Goal: Task Accomplishment & Management: Complete application form

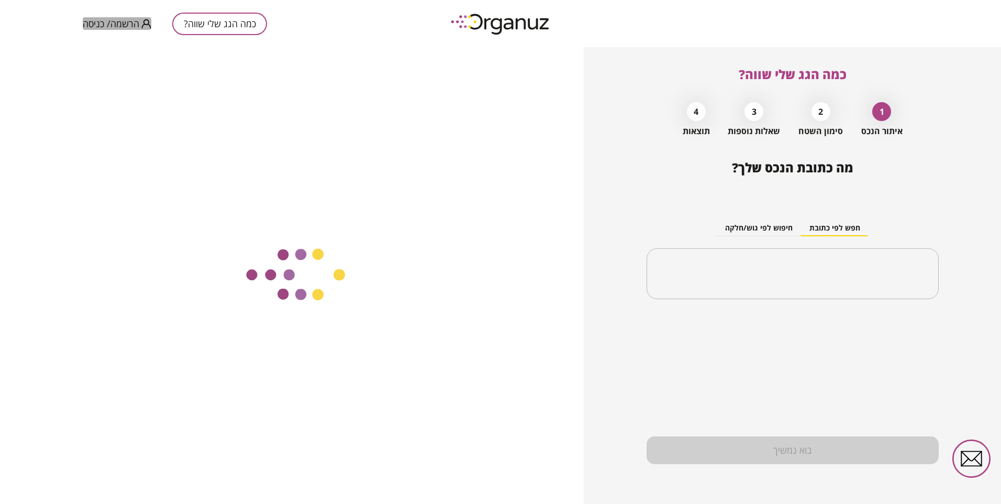
click at [124, 24] on span "הרשמה/ כניסה" at bounding box center [111, 23] width 57 height 10
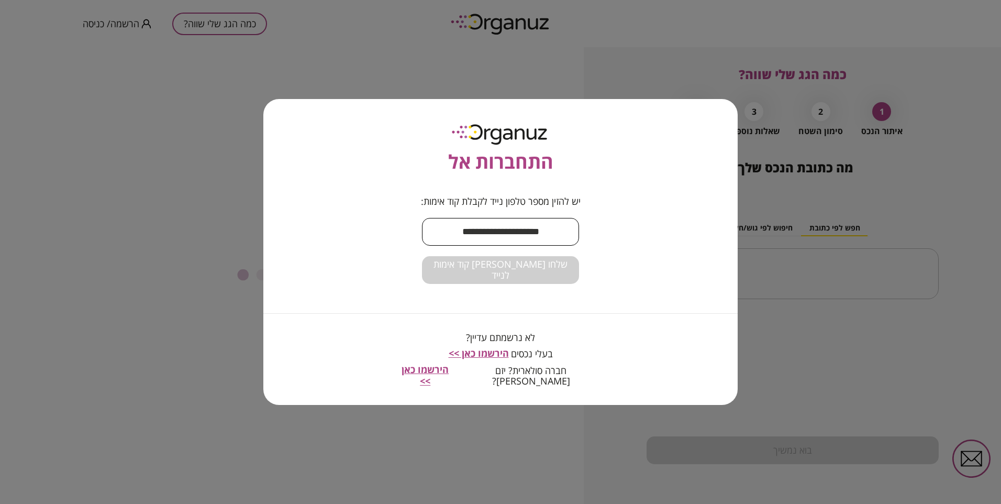
click at [471, 237] on input "text" at bounding box center [500, 231] width 157 height 31
type input "**********"
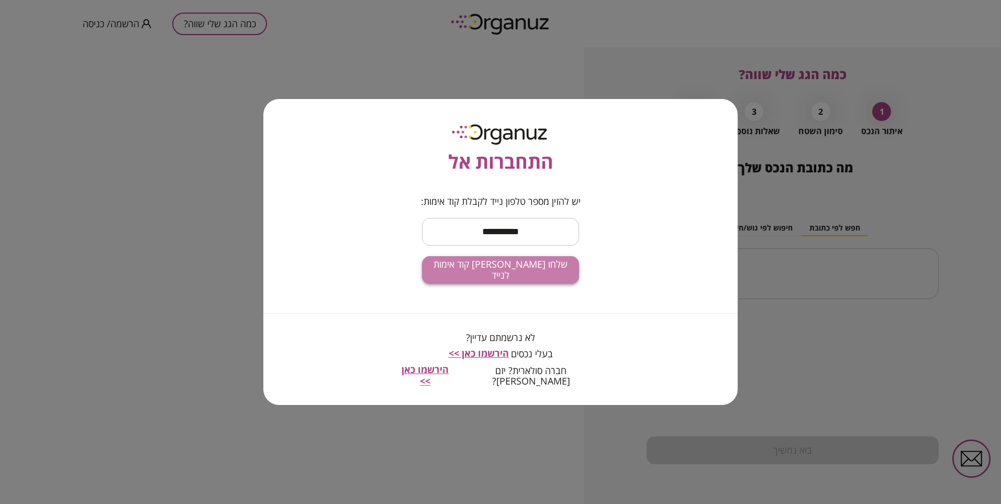
click at [512, 279] on span "שלחו [PERSON_NAME] קוד אימות לנייד" at bounding box center [500, 270] width 140 height 23
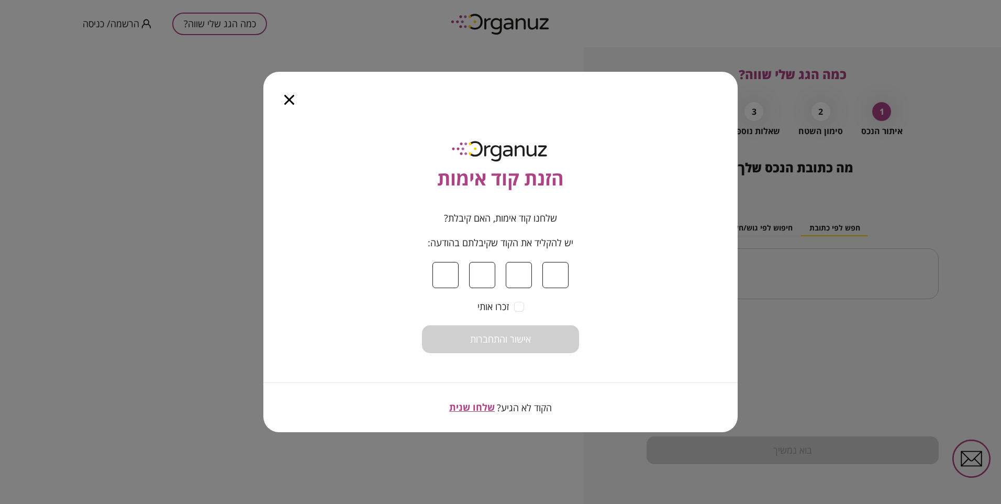
type input "*"
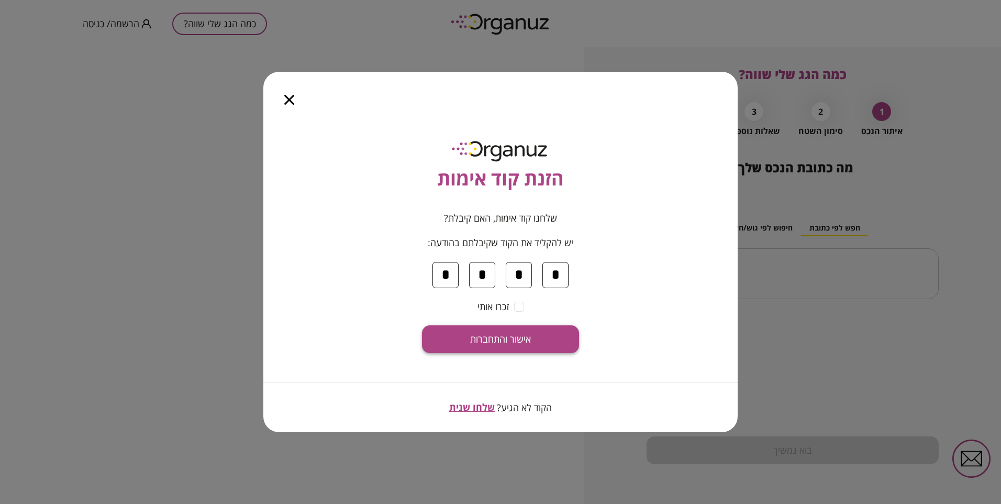
type input "*"
click at [463, 339] on button "אישור והתחברות" at bounding box center [500, 339] width 157 height 28
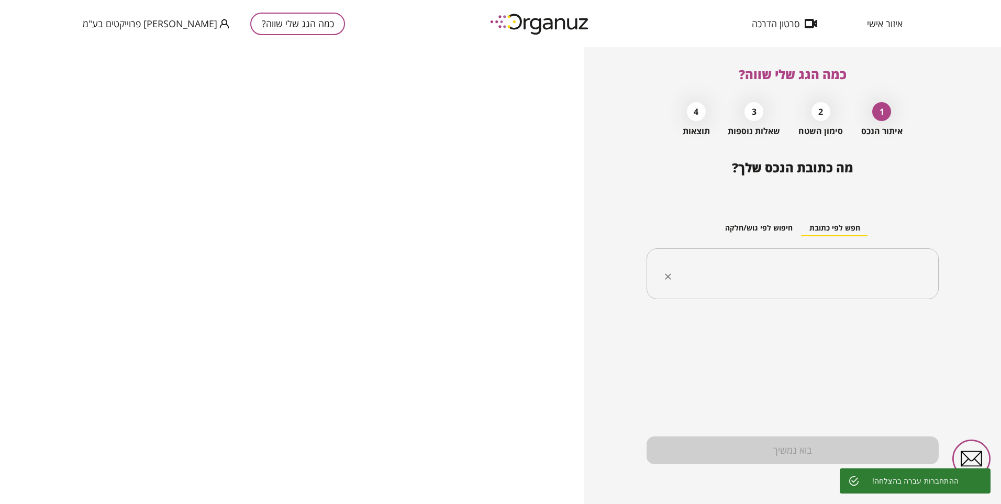
click at [796, 267] on input "text" at bounding box center [796, 274] width 259 height 26
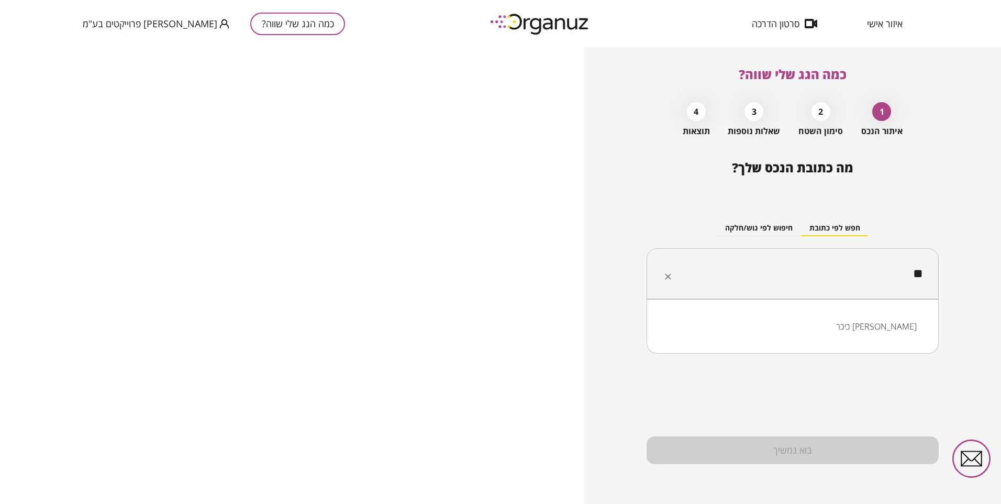
type input "*"
click at [903, 327] on li "החיטה סתרייה" at bounding box center [792, 326] width 265 height 19
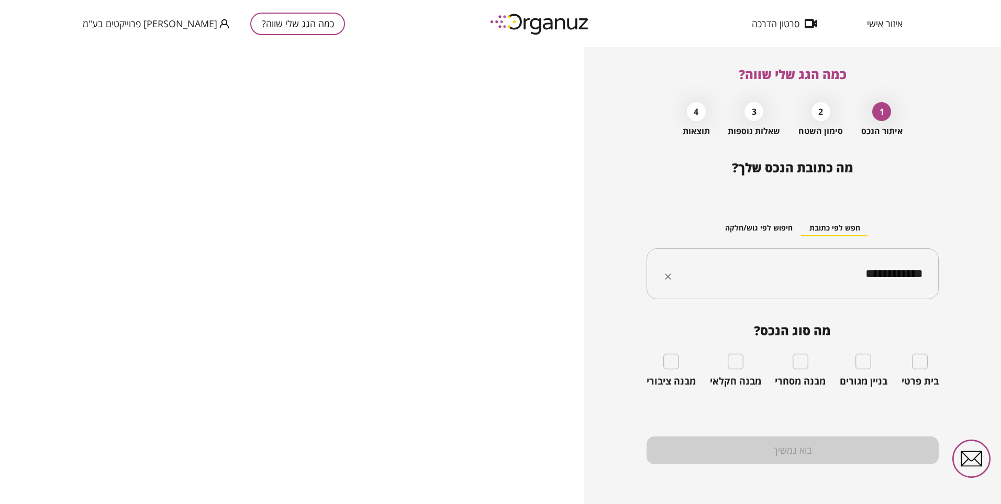
type input "**********"
